Goal: Transaction & Acquisition: Purchase product/service

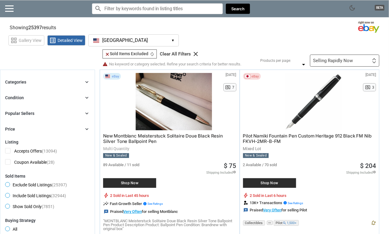
click at [170, 41] on button "[GEOGRAPHIC_DATA] [GEOGRAPHIC_DATA] ▾" at bounding box center [133, 40] width 91 height 12
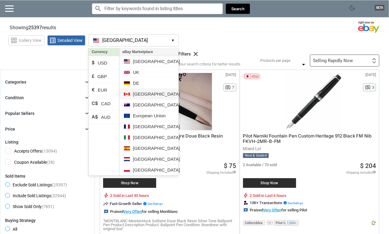
click at [151, 94] on li "[GEOGRAPHIC_DATA]" at bounding box center [148, 94] width 59 height 11
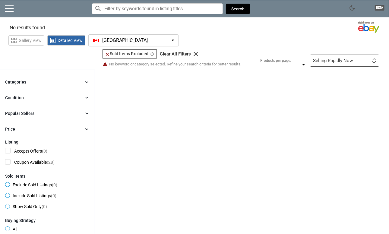
click at [161, 42] on button "[GEOGRAPHIC_DATA] [GEOGRAPHIC_DATA] ▾" at bounding box center [133, 40] width 91 height 12
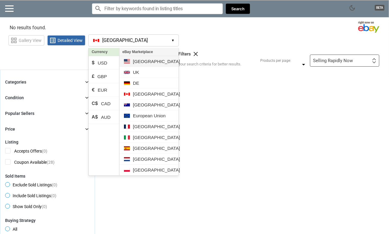
click at [147, 61] on li "[GEOGRAPHIC_DATA]" at bounding box center [148, 61] width 59 height 11
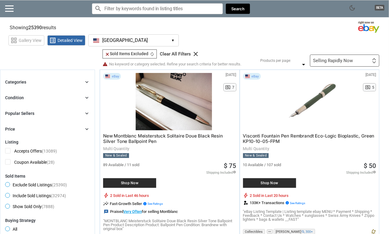
click at [222, 36] on div "grid_view Gallery View list_alt Detailed View [GEOGRAPHIC_DATA] [GEOGRAPHIC_DAT…" at bounding box center [198, 40] width 381 height 14
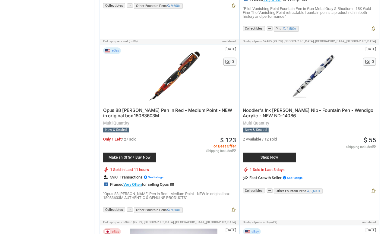
scroll to position [2567, 0]
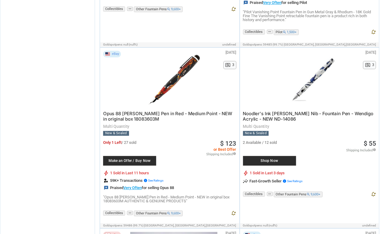
click at [281, 111] on span "Noodler's Ink [PERSON_NAME] Nib - Fountain Pen - Wendigo Acrylic - NEW ND-14086" at bounding box center [308, 116] width 131 height 11
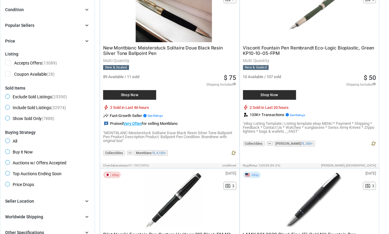
scroll to position [0, 0]
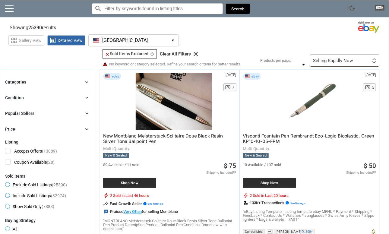
click at [129, 6] on input "Search for models" at bounding box center [157, 8] width 131 height 11
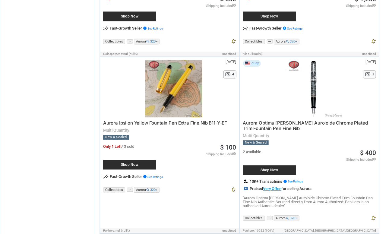
scroll to position [1574, 0]
type input "aurora"
click at [189, 83] on div at bounding box center [173, 88] width 87 height 57
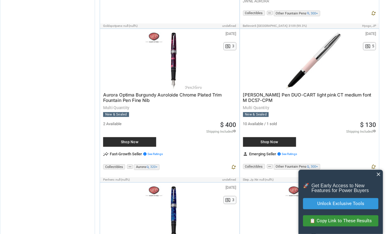
scroll to position [2098, 0]
